Goal: Feedback & Contribution: Leave review/rating

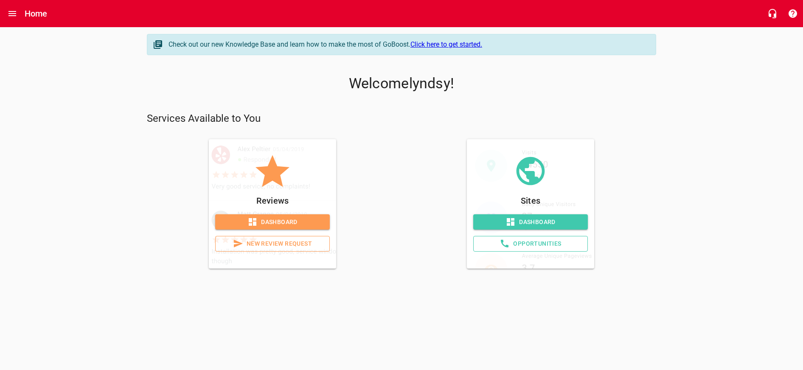
click at [295, 240] on span "New Review Request" at bounding box center [272, 243] width 100 height 11
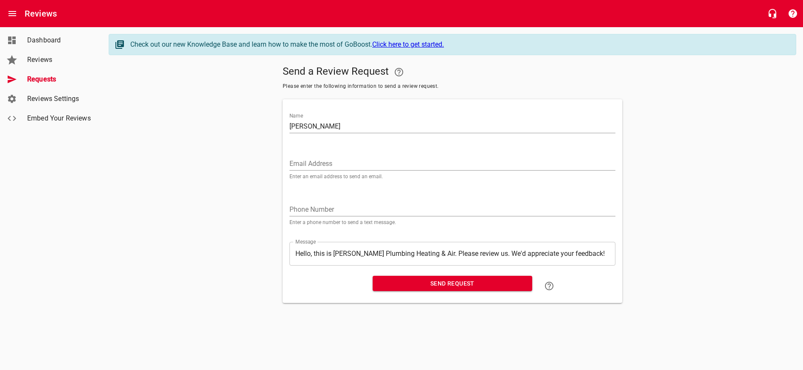
type input "[PERSON_NAME]"
paste input "[EMAIL_ADDRESS][DOMAIN_NAME]"
type input "[EMAIL_ADDRESS][DOMAIN_NAME]"
click at [405, 279] on span "Send Request" at bounding box center [452, 283] width 146 height 11
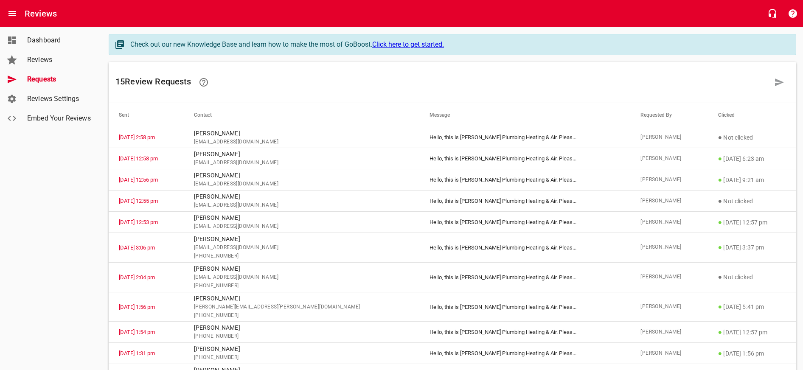
click at [51, 42] on span "Dashboard" at bounding box center [59, 40] width 64 height 10
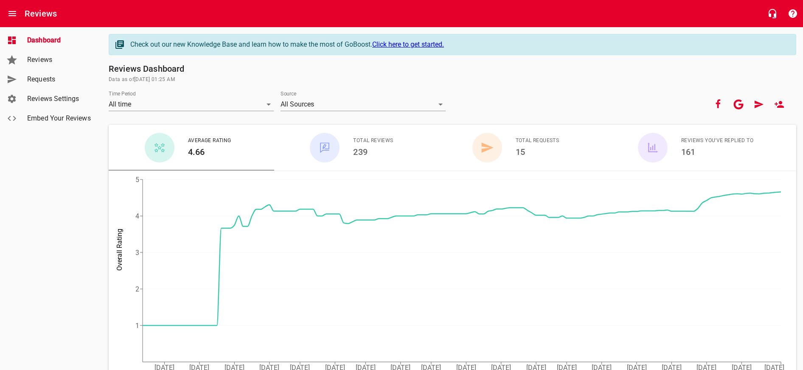
click at [25, 14] on h6 "Reviews" at bounding box center [41, 14] width 32 height 14
click at [21, 14] on button "Open drawer" at bounding box center [12, 13] width 20 height 20
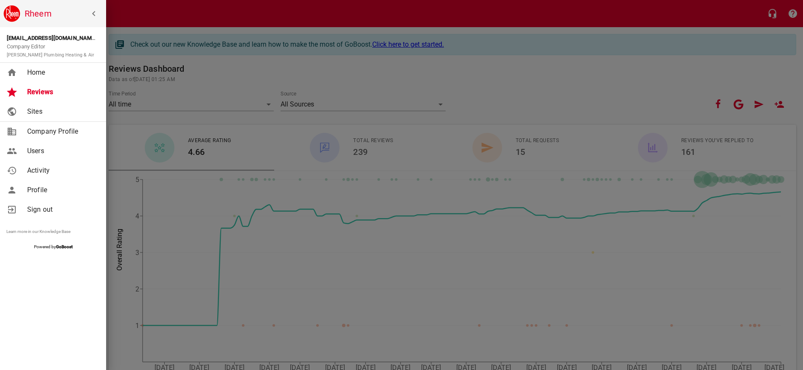
click at [59, 69] on span "Home" at bounding box center [61, 72] width 69 height 10
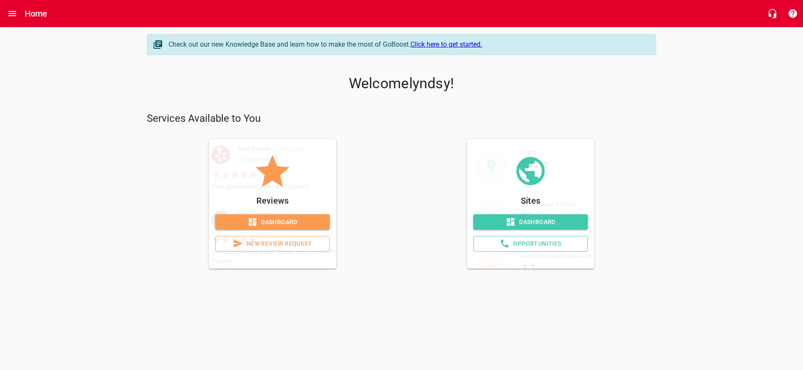
click at [256, 236] on link "New Review Request" at bounding box center [272, 244] width 115 height 16
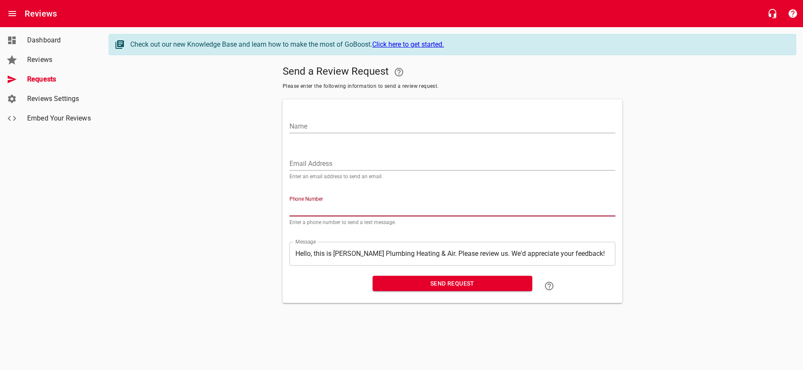
paste input "7757205"
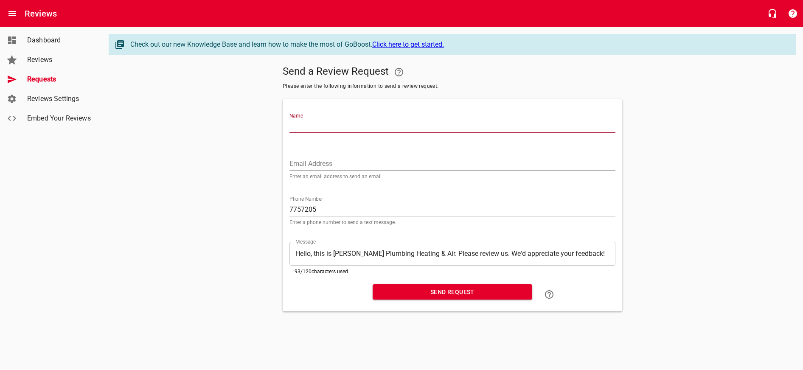
click at [334, 210] on input "7757205" at bounding box center [452, 210] width 326 height 14
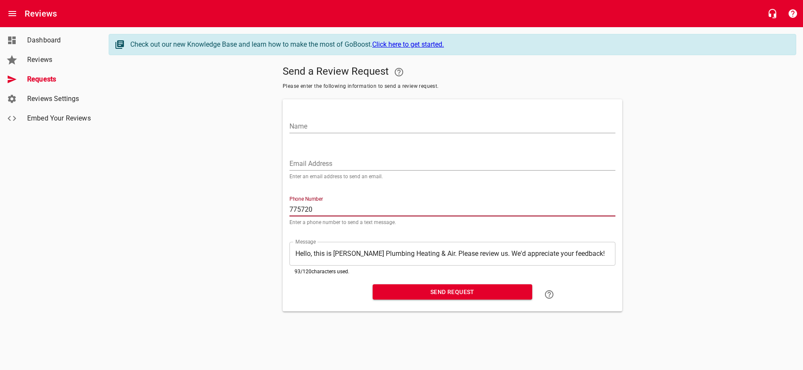
click at [327, 0] on div "Reviews" at bounding box center [401, 13] width 803 height 27
click at [327, 210] on input "775720" at bounding box center [452, 210] width 326 height 14
type input "7757205339"
click at [347, 128] on input "Name" at bounding box center [452, 127] width 326 height 14
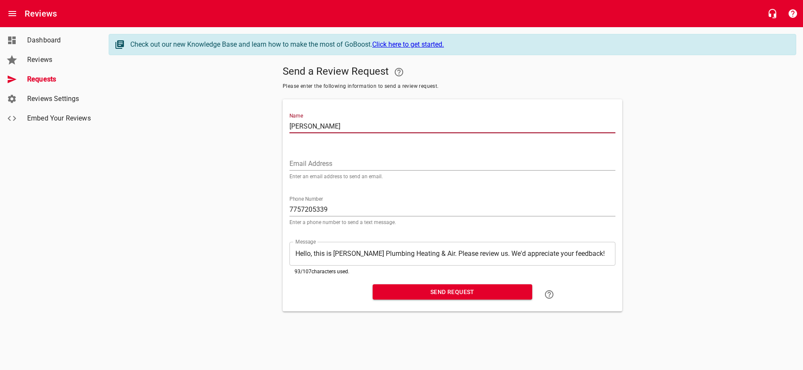
type input "[PERSON_NAME]"
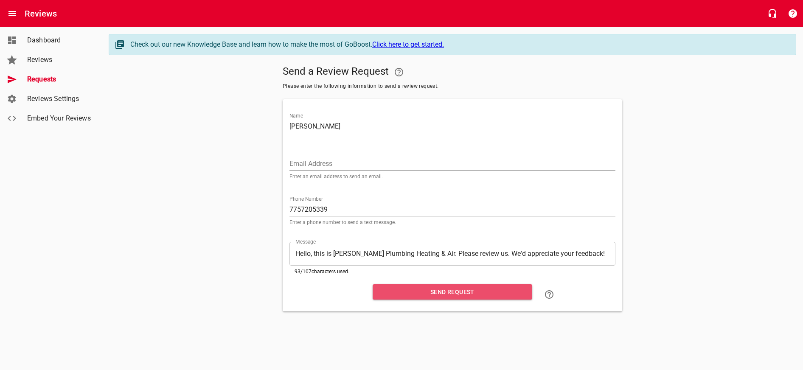
click at [406, 288] on span "Send Request" at bounding box center [452, 292] width 146 height 11
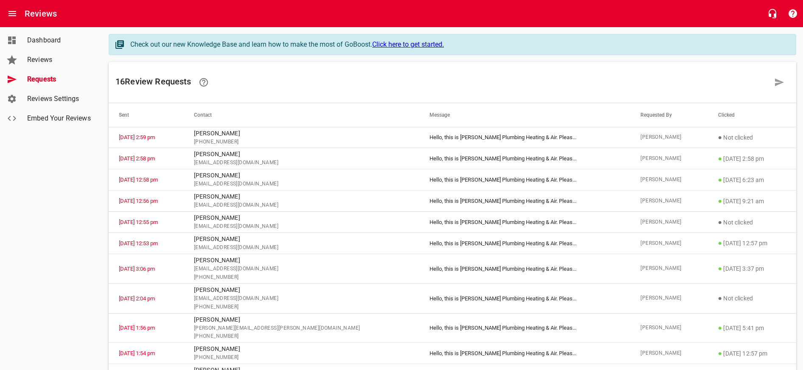
click at [52, 43] on span "Dashboard" at bounding box center [59, 40] width 64 height 10
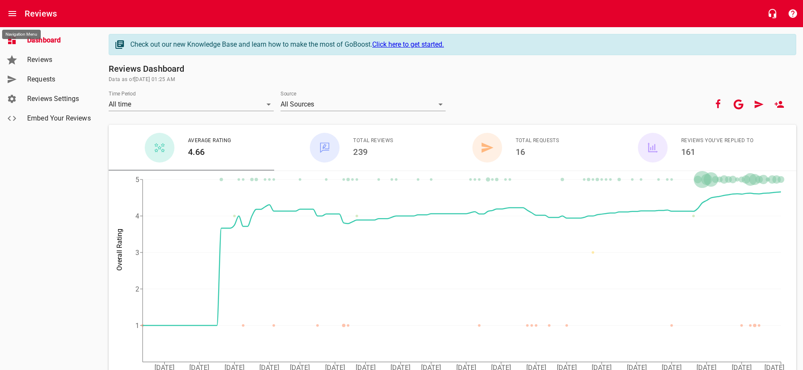
click at [15, 15] on icon "Open drawer" at bounding box center [12, 13] width 10 height 10
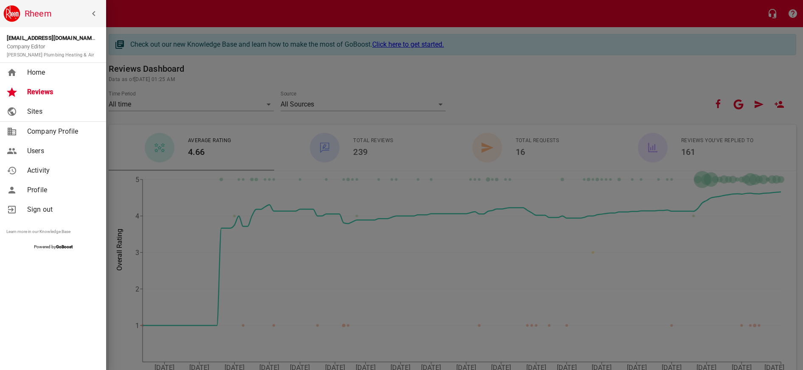
click at [39, 69] on span "Home" at bounding box center [61, 72] width 69 height 10
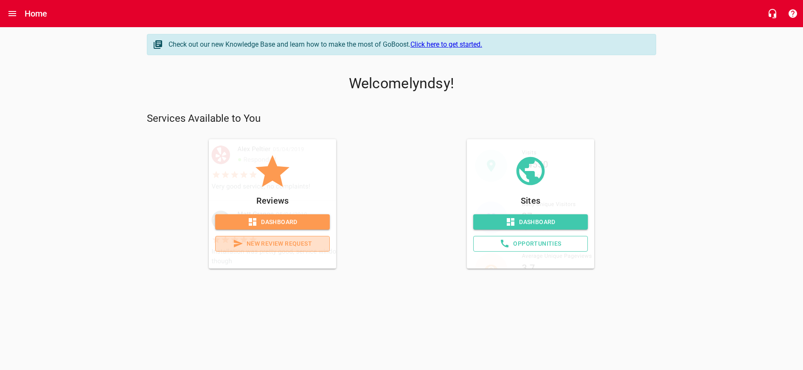
click at [297, 242] on span "New Review Request" at bounding box center [272, 243] width 100 height 11
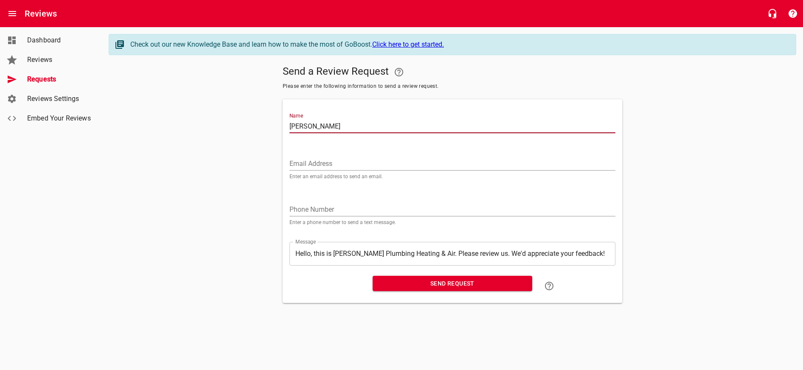
type input "[PERSON_NAME]"
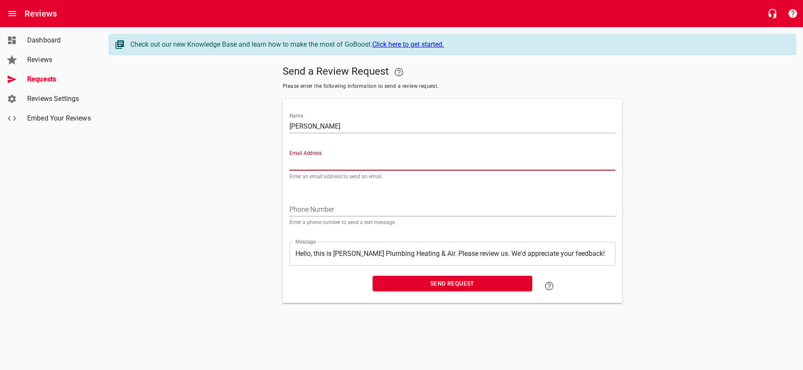
paste input "[EMAIL_ADDRESS][DOMAIN_NAME]"
type input "[EMAIL_ADDRESS][DOMAIN_NAME]"
click at [429, 280] on span "Send Request" at bounding box center [452, 283] width 146 height 11
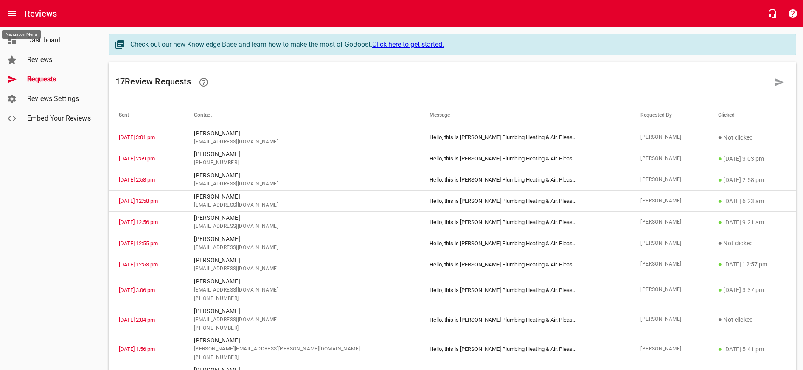
click at [18, 17] on button "Open drawer" at bounding box center [12, 13] width 20 height 20
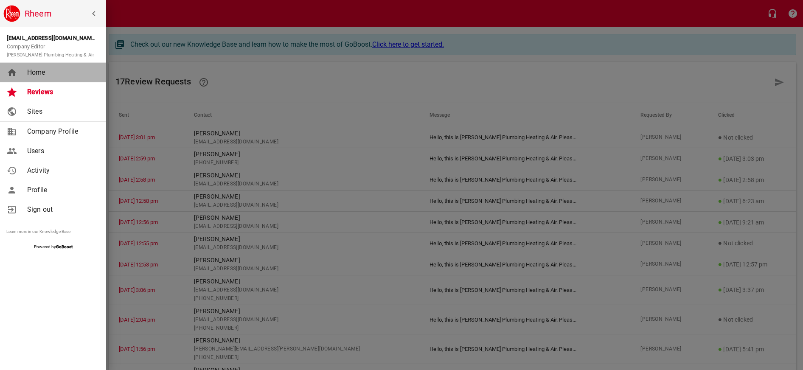
click at [41, 72] on span "Home" at bounding box center [61, 72] width 69 height 10
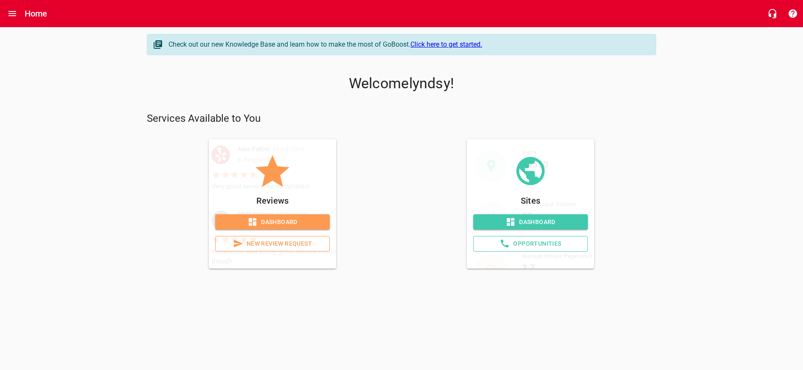
click at [280, 223] on span "Dashboard" at bounding box center [272, 222] width 101 height 11
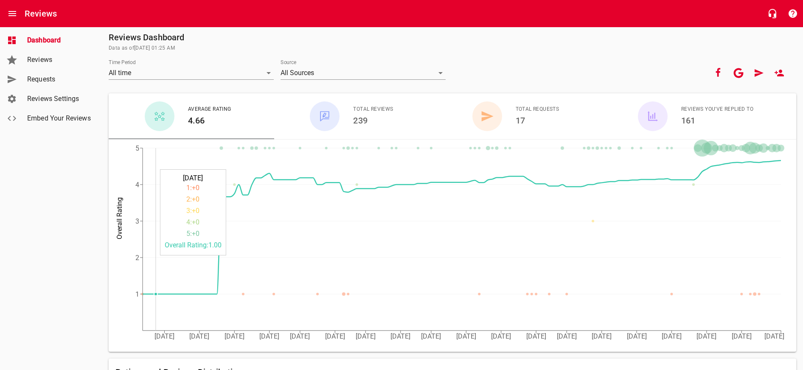
scroll to position [33, 0]
click at [528, 109] on span "Total Requests" at bounding box center [537, 108] width 44 height 8
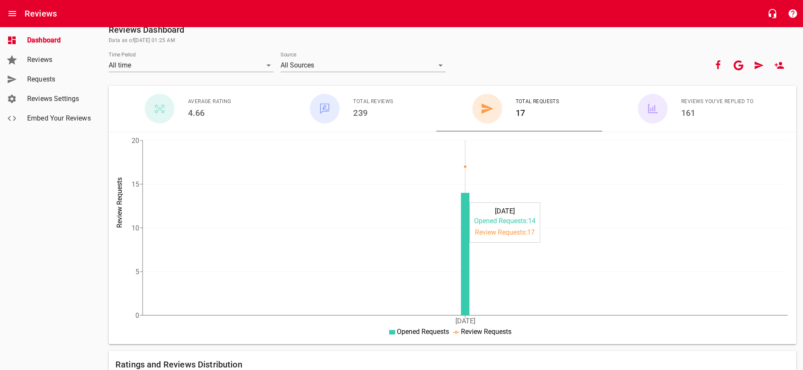
scroll to position [40, 0]
click at [648, 113] on div "button" at bounding box center [653, 107] width 30 height 30
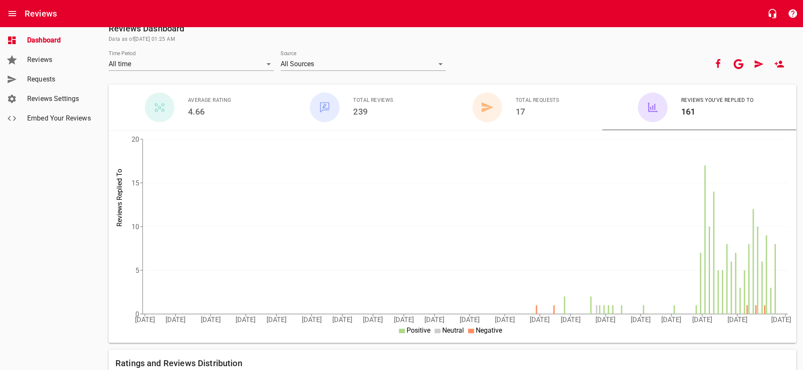
click at [206, 102] on span "Average Rating" at bounding box center [209, 100] width 43 height 8
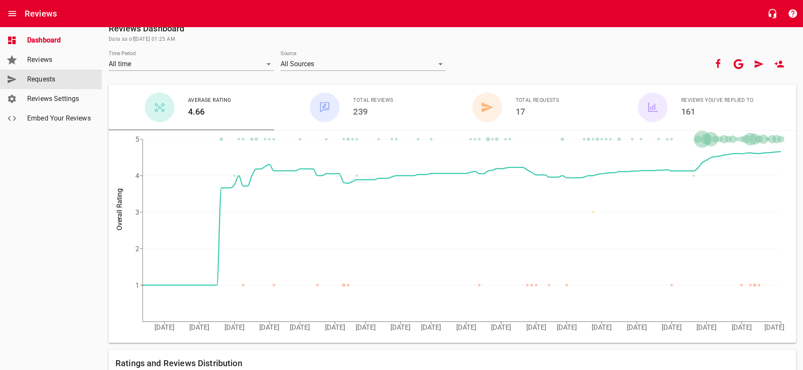
click at [52, 76] on span "Requests" at bounding box center [59, 79] width 64 height 10
